Goal: Navigation & Orientation: Find specific page/section

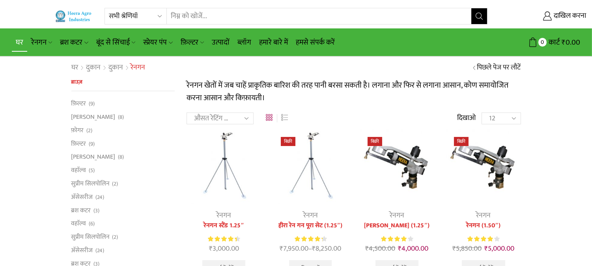
click at [21, 40] on font "घर" at bounding box center [19, 42] width 7 height 12
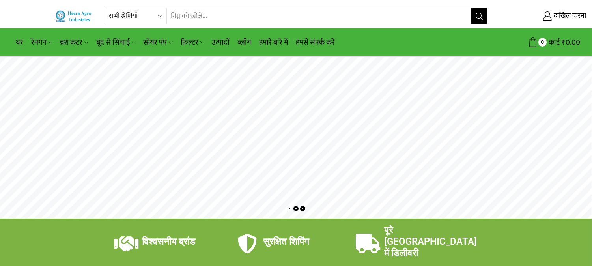
click at [295, 114] on rs-layer at bounding box center [296, 138] width 592 height 162
